Goal: Download file/media

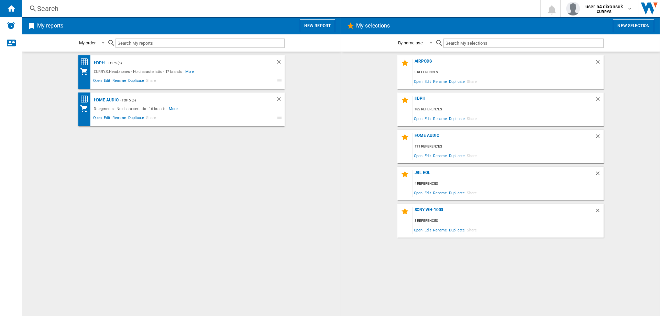
click at [107, 100] on div "Home Audio" at bounding box center [105, 100] width 26 height 9
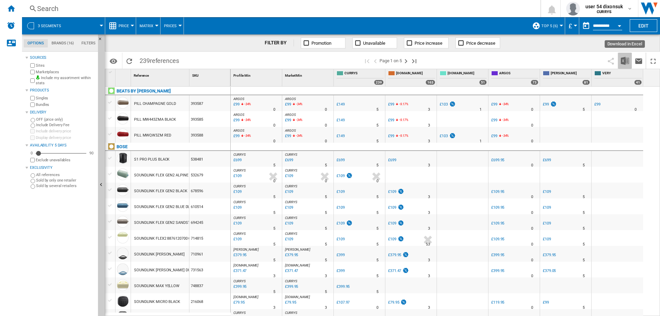
click at [626, 63] on img "Download in Excel" at bounding box center [625, 61] width 8 height 8
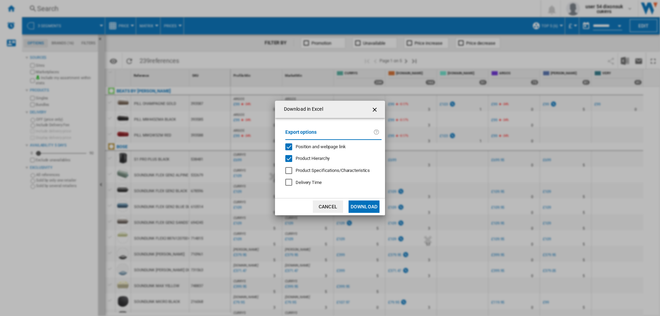
click at [314, 156] on span "Product Hierarchy" at bounding box center [313, 158] width 34 height 5
click at [355, 207] on button "Download" at bounding box center [364, 206] width 31 height 12
